Goal: Transaction & Acquisition: Purchase product/service

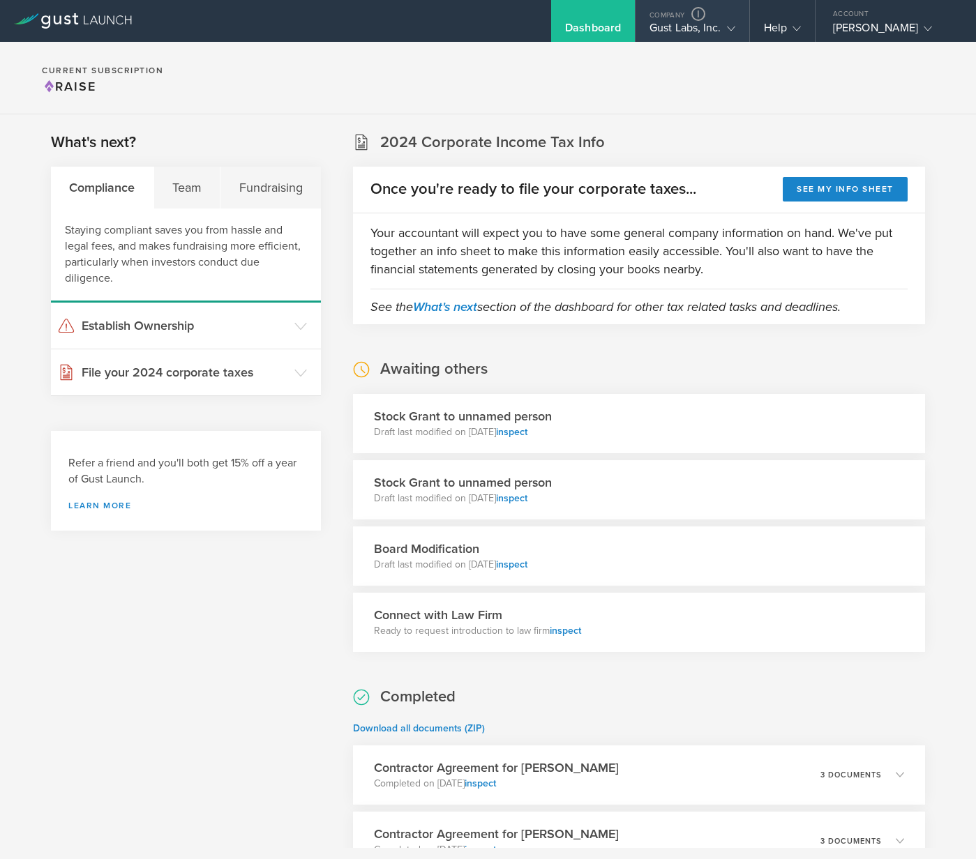
click at [679, 27] on div "Gust Labs, Inc." at bounding box center [692, 31] width 86 height 21
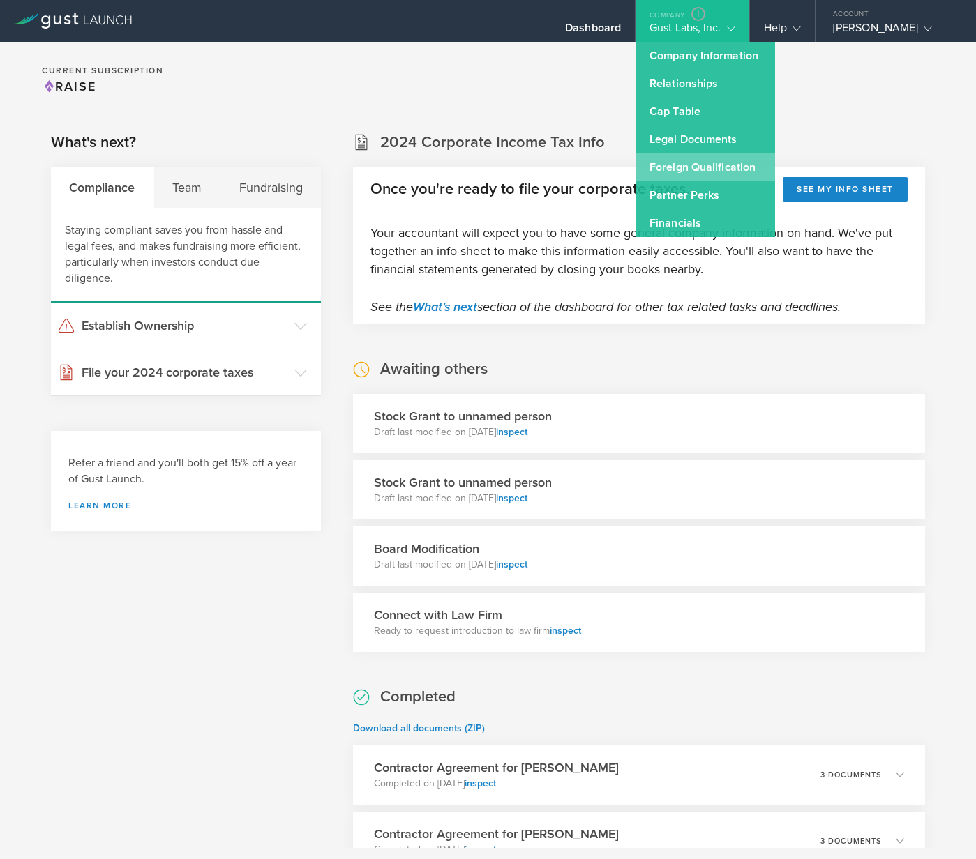
click at [674, 170] on link "Foreign Qualification" at bounding box center [704, 167] width 139 height 28
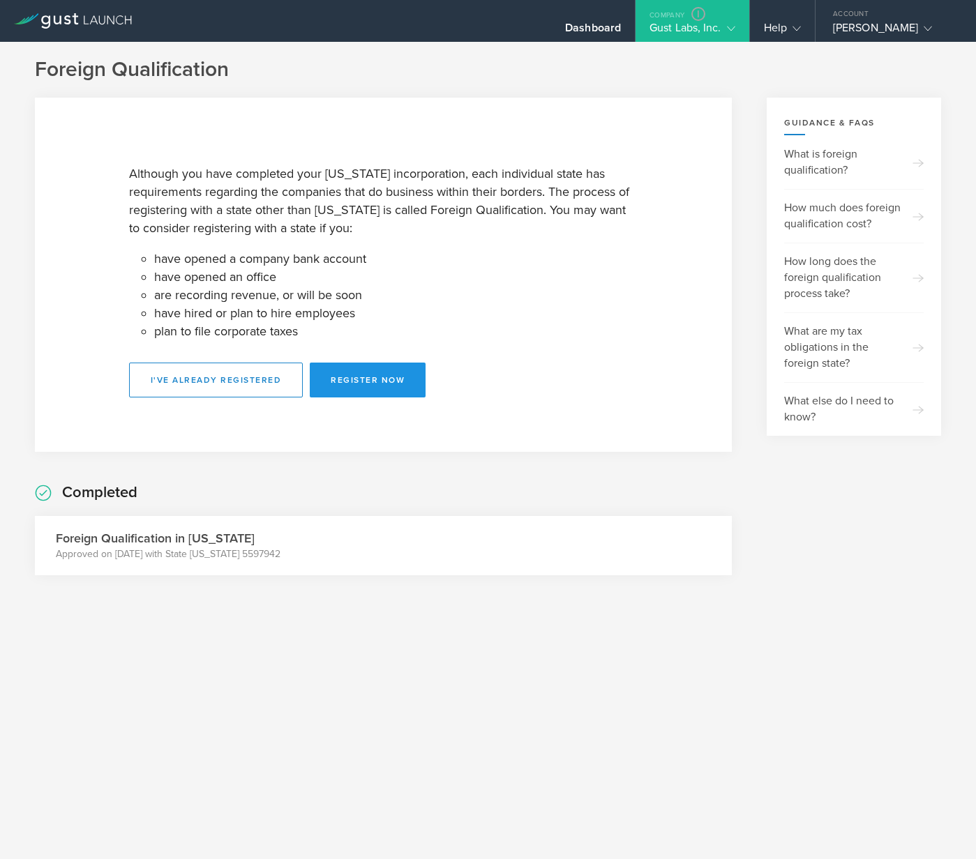
click at [341, 393] on button "Register Now" at bounding box center [368, 380] width 116 height 35
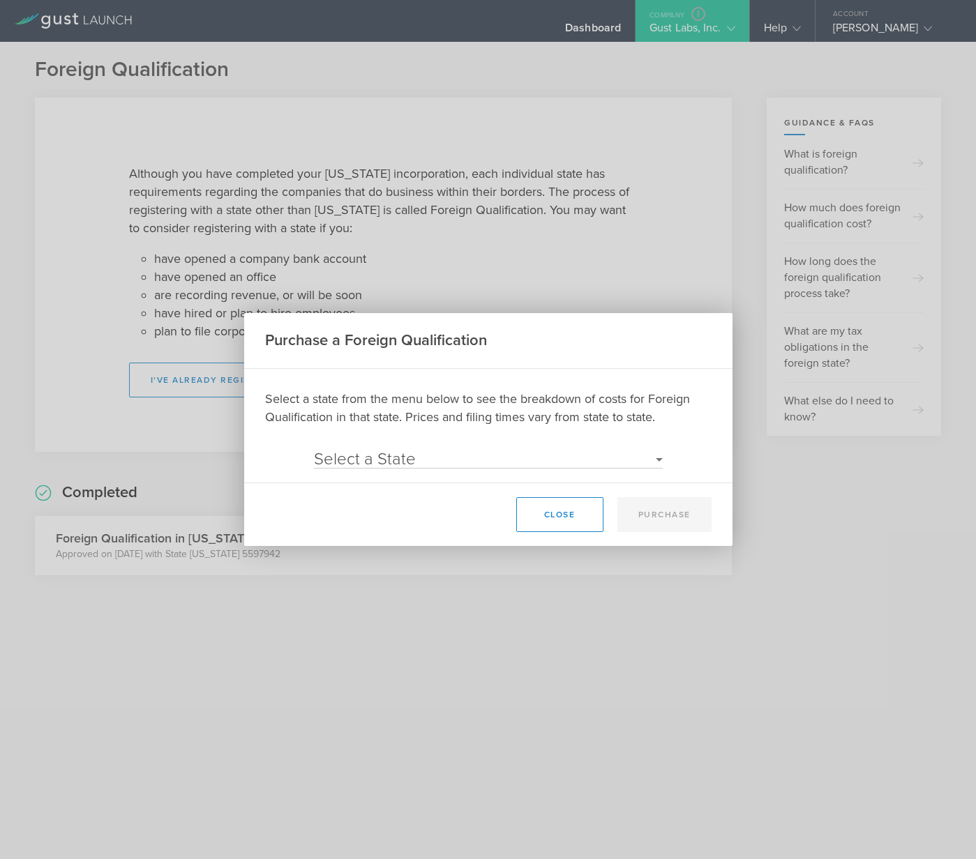
click at [563, 443] on div "Select a state from the menu below to see the breakdown of costs for Foreign Qu…" at bounding box center [488, 429] width 446 height 79
click at [562, 453] on select "Select a State Alaska Alabama Arkansas Arizona California Colorado Connecticut …" at bounding box center [488, 459] width 349 height 17
select select "UT"
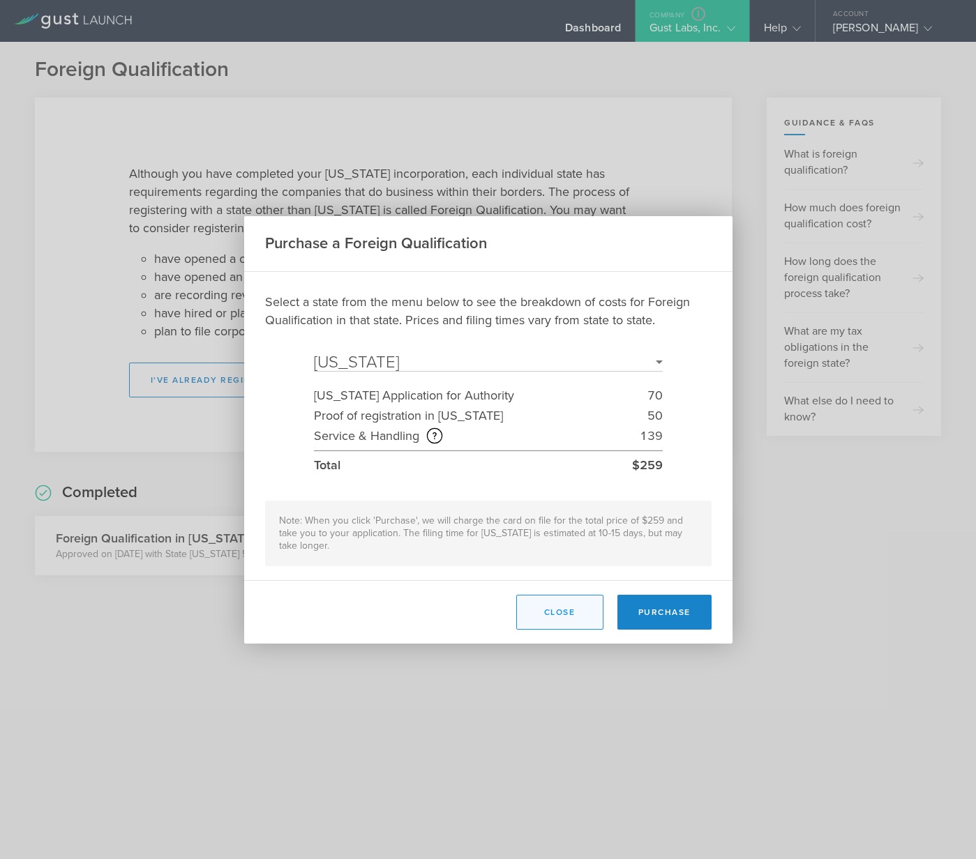
click at [554, 612] on button "Close" at bounding box center [559, 612] width 87 height 35
